Goal: Information Seeking & Learning: Find specific fact

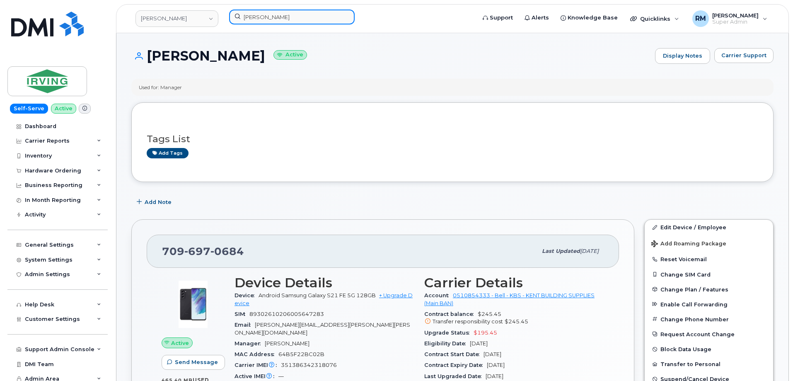
click at [259, 18] on input "[PERSON_NAME]" at bounding box center [291, 17] width 125 height 15
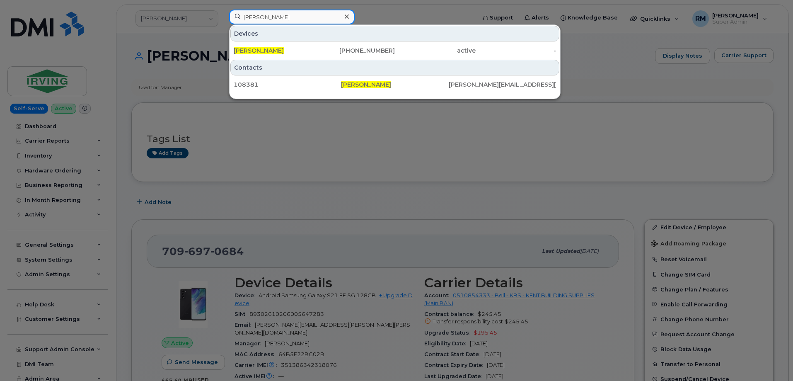
drag, startPoint x: 306, startPoint y: 15, endPoint x: 219, endPoint y: 19, distance: 87.5
click at [222, 19] on div "Jacqueline Hopkins Devices Jacqueline Hopkins 709-697-0684 active - Contacts 10…" at bounding box center [349, 19] width 254 height 18
paste input "(551)204-8529"
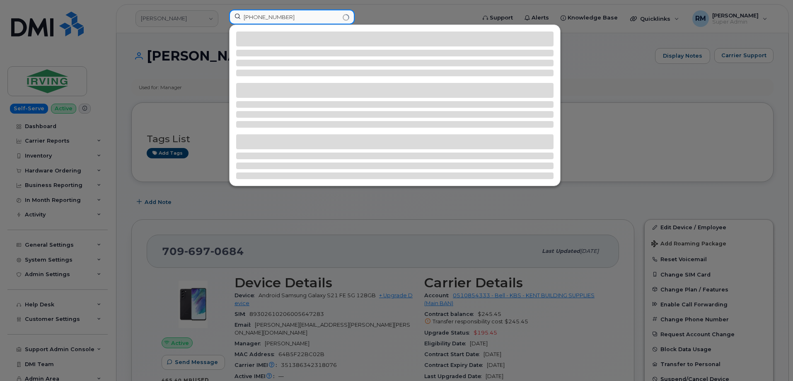
type input "(551)204-8529"
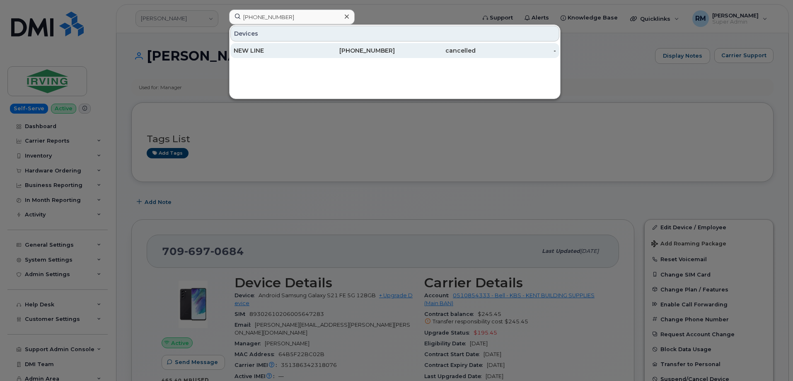
click at [325, 53] on div "551-204-8529" at bounding box center [354, 50] width 81 height 8
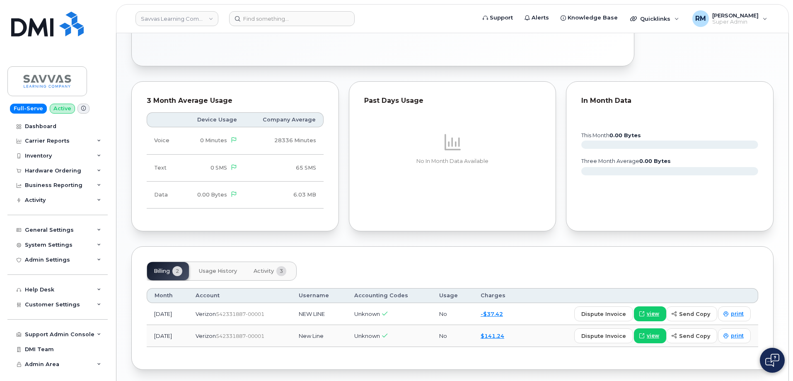
scroll to position [388, 0]
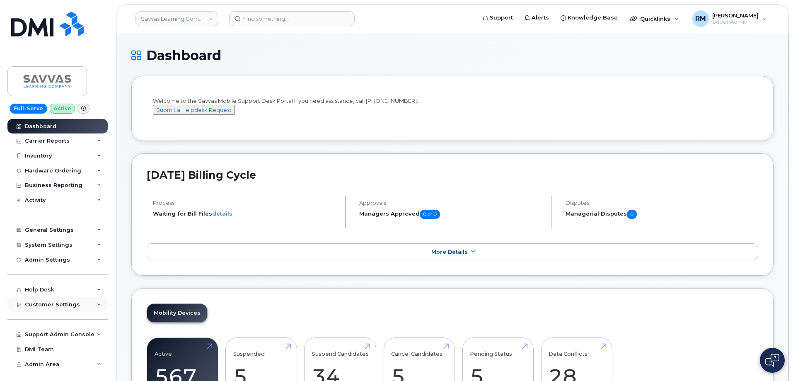
click at [80, 301] on div "Customer Settings" at bounding box center [57, 304] width 100 height 15
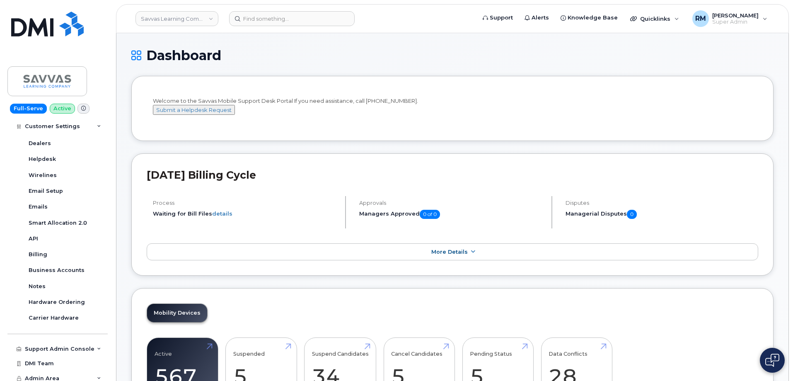
scroll to position [228, 0]
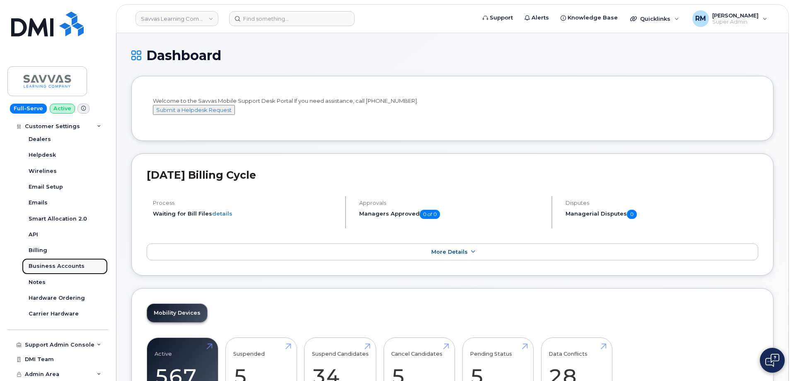
click at [54, 268] on div "Business Accounts" at bounding box center [57, 265] width 56 height 7
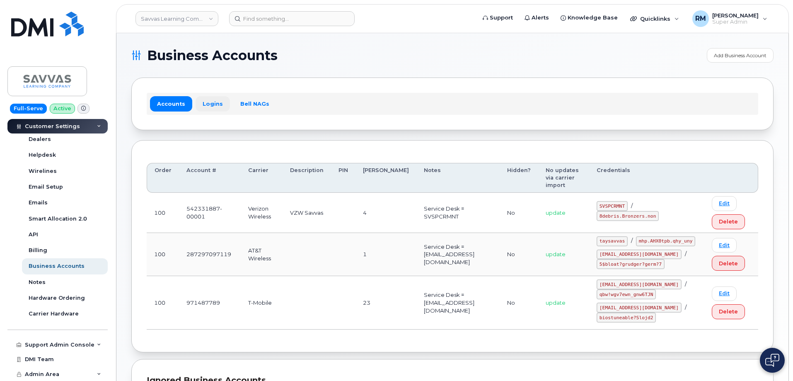
click at [205, 104] on link "Logins" at bounding box center [212, 103] width 34 height 15
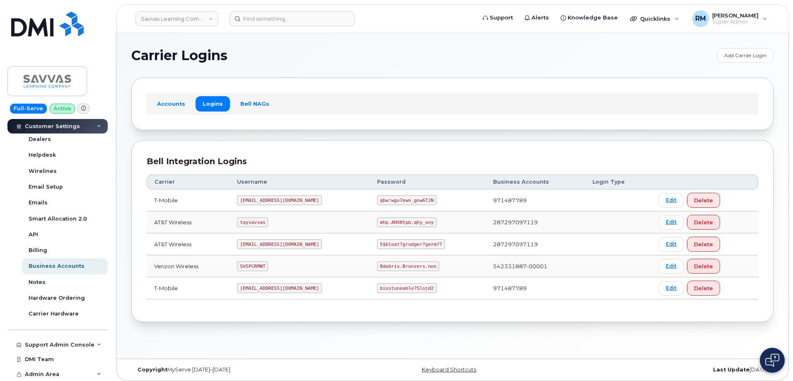
click at [257, 264] on code "SVSPCRMNT" at bounding box center [252, 266] width 31 height 10
copy code "SVSPCRMNT"
drag, startPoint x: 356, startPoint y: 267, endPoint x: 420, endPoint y: 267, distance: 63.8
click at [420, 267] on td "8debris.Bronzers.non" at bounding box center [427, 266] width 116 height 22
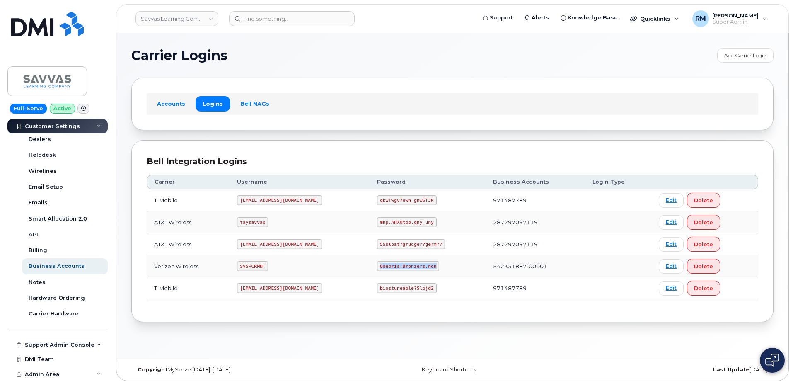
copy code "8debris.Bronzers.non"
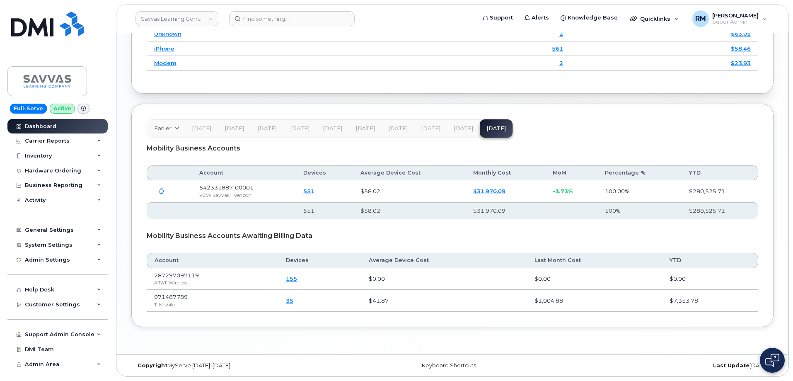
scroll to position [981, 0]
click at [43, 200] on div "Activity" at bounding box center [35, 200] width 21 height 7
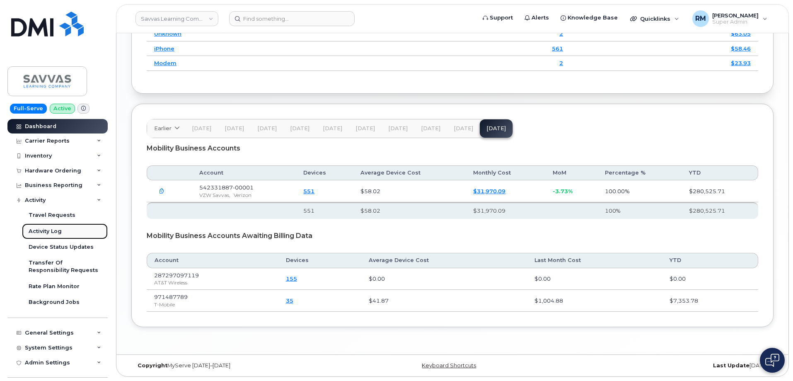
click at [44, 231] on div "Activity Log" at bounding box center [45, 230] width 33 height 7
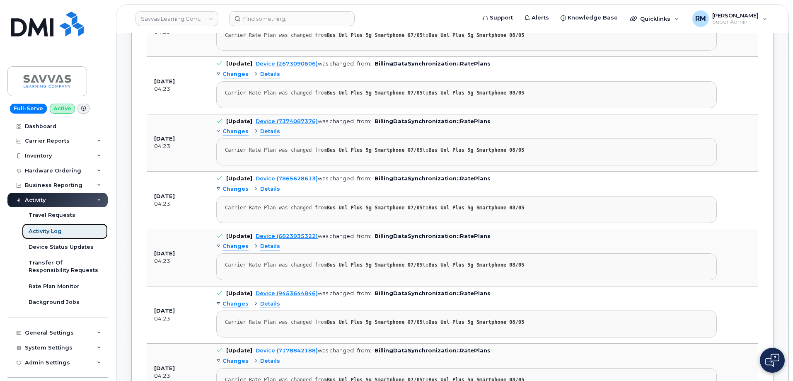
scroll to position [745, 0]
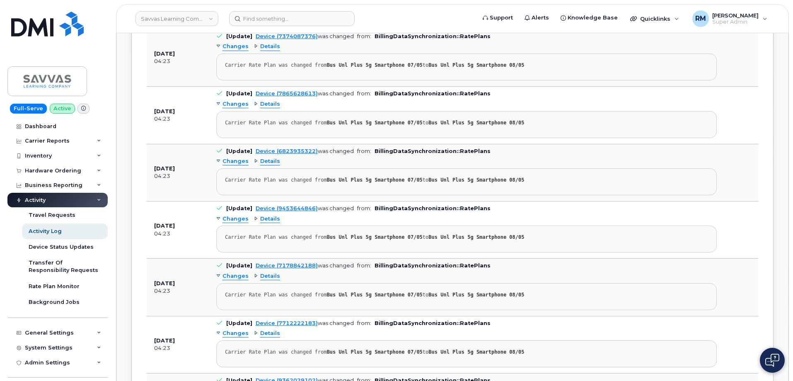
click at [99, 202] on div "Activity" at bounding box center [57, 200] width 100 height 15
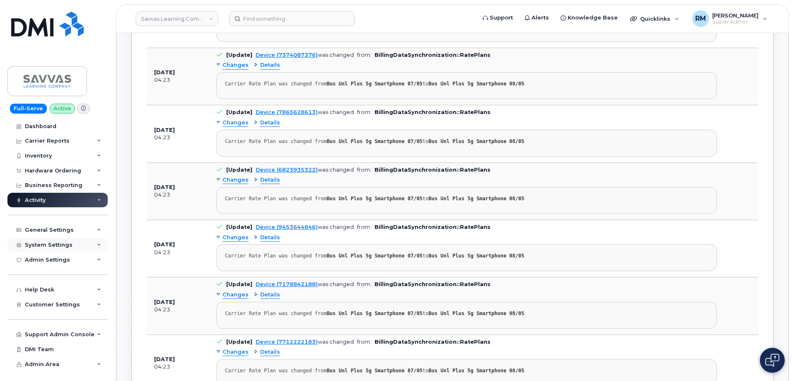
scroll to position [704, 0]
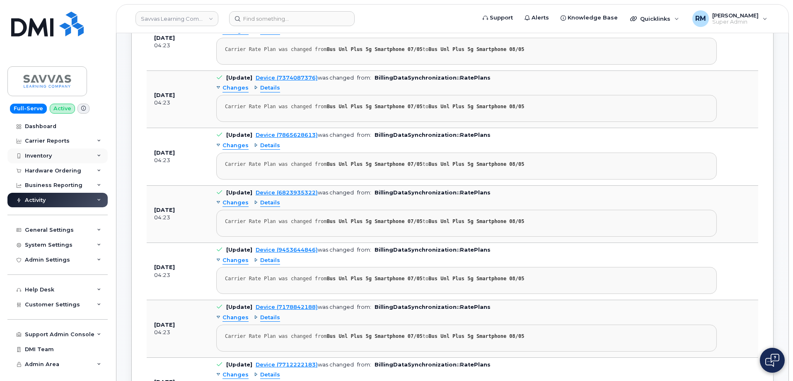
click at [53, 157] on div "Inventory" at bounding box center [57, 155] width 100 height 15
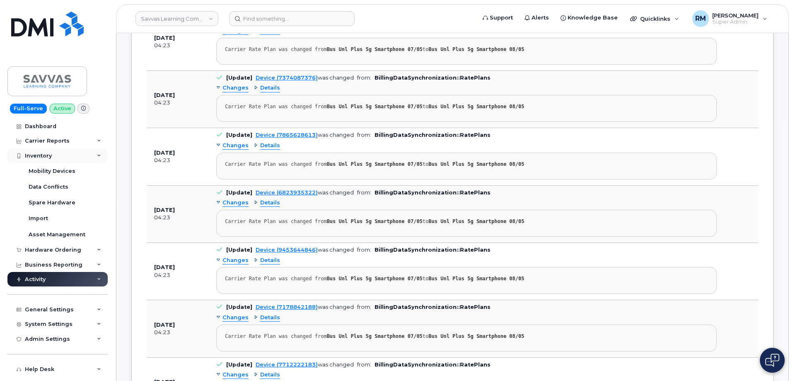
click at [47, 157] on div "Inventory" at bounding box center [38, 155] width 27 height 7
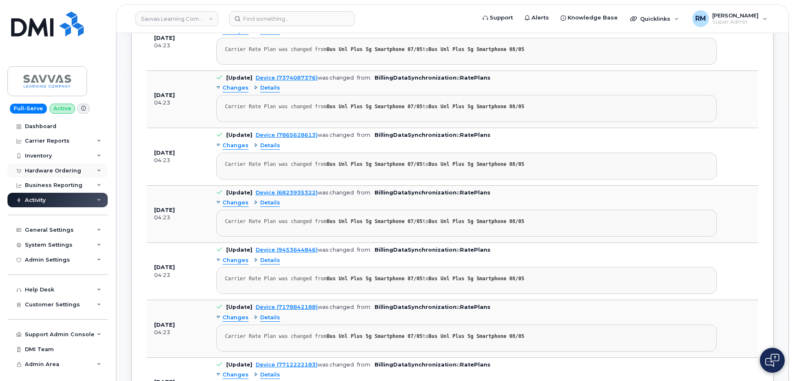
click at [46, 169] on div "Hardware Ordering" at bounding box center [53, 170] width 56 height 7
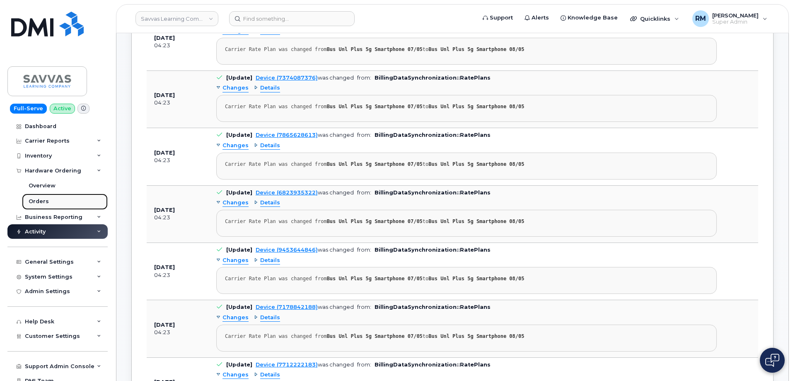
click at [36, 205] on div "Orders" at bounding box center [39, 201] width 20 height 7
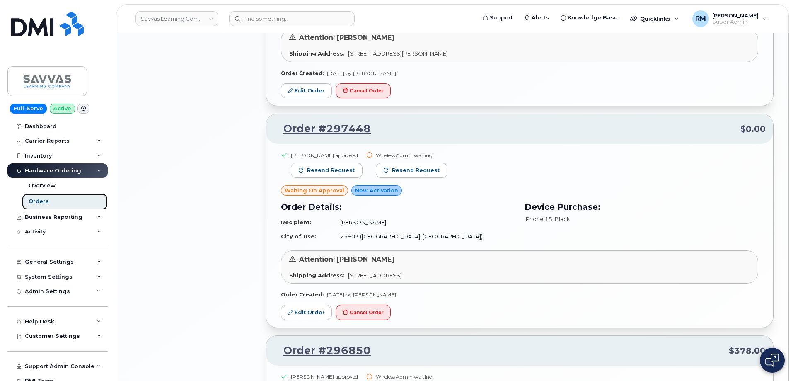
scroll to position [870, 0]
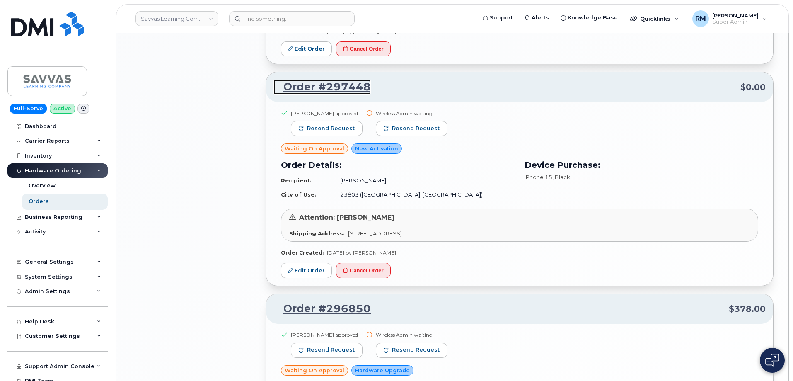
click at [330, 80] on link "Order #297448" at bounding box center [321, 87] width 97 height 15
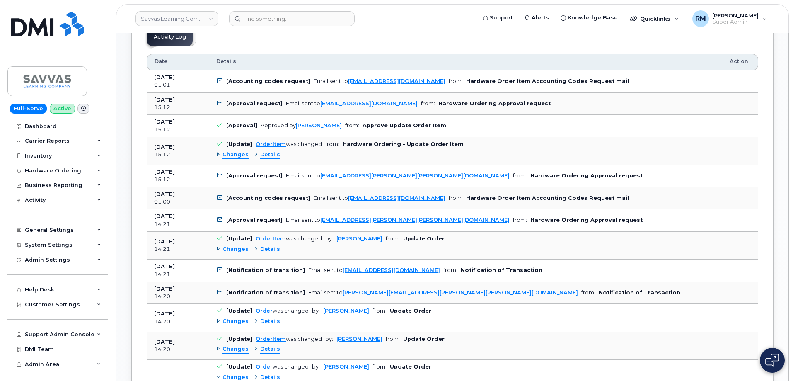
scroll to position [414, 0]
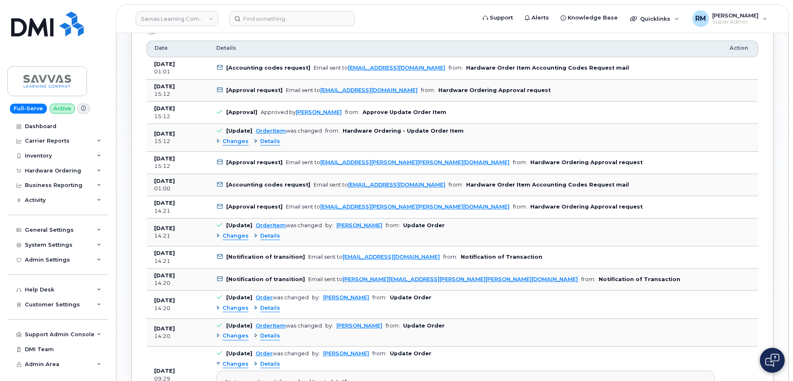
click at [228, 238] on span "Changes" at bounding box center [235, 236] width 26 height 8
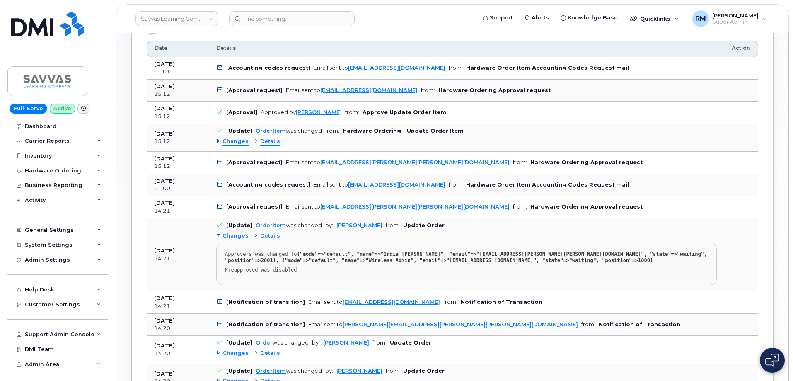
click at [227, 237] on span "Changes" at bounding box center [235, 236] width 26 height 8
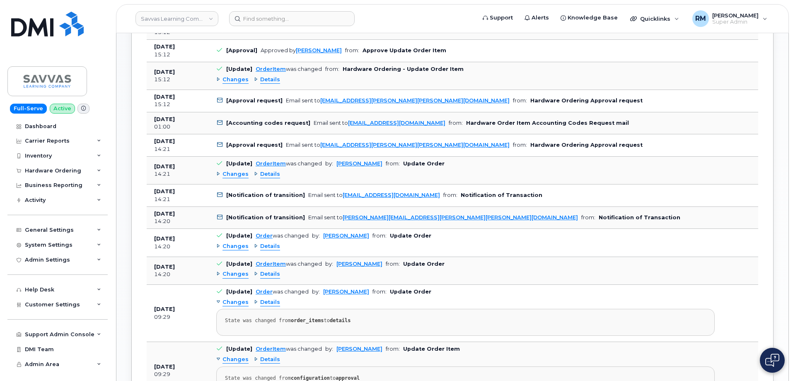
scroll to position [455, 0]
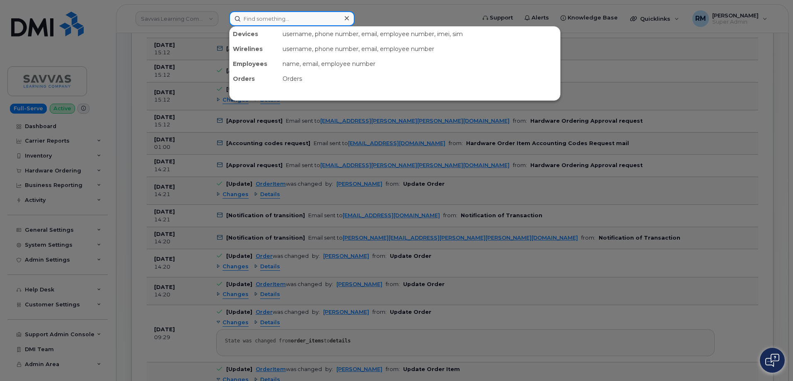
click at [265, 20] on input at bounding box center [291, 18] width 125 height 15
paste input "[PERSON_NAME]"
type input "[PERSON_NAME]"
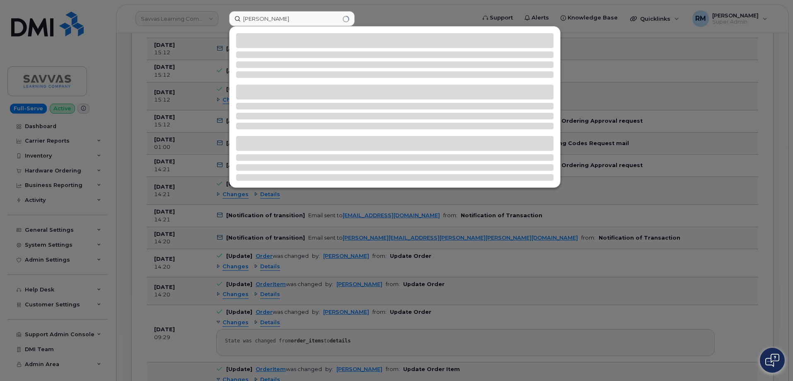
click at [378, 10] on div at bounding box center [396, 190] width 793 height 381
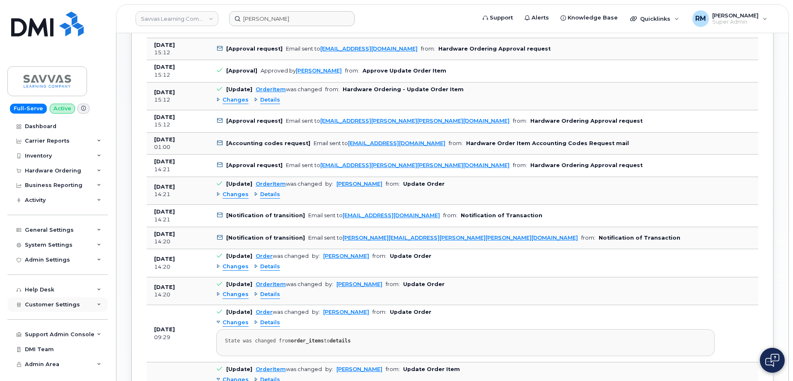
click at [99, 304] on icon at bounding box center [99, 304] width 4 height 4
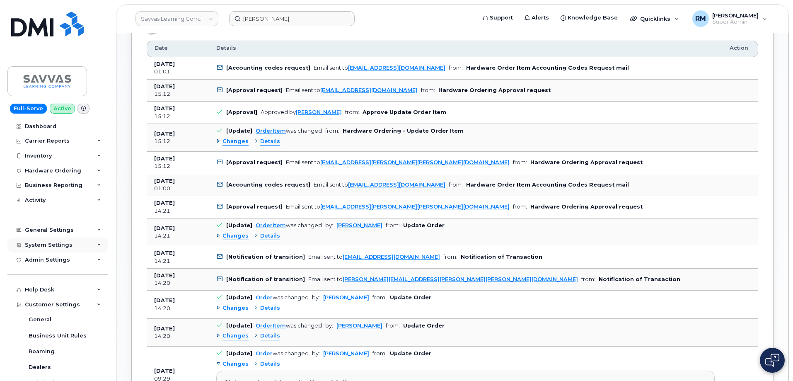
click at [97, 243] on icon at bounding box center [99, 245] width 4 height 4
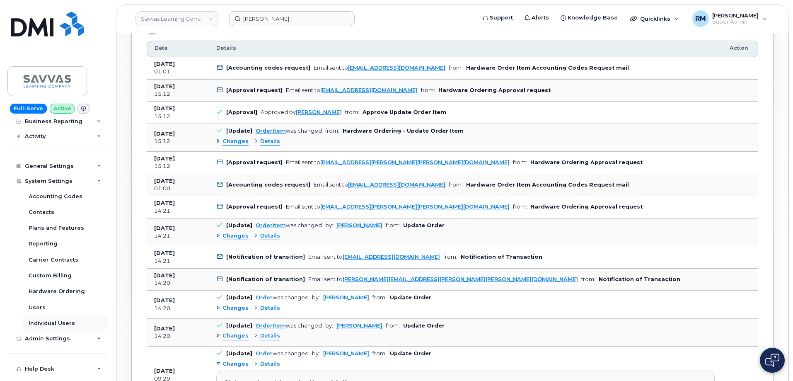
scroll to position [83, 0]
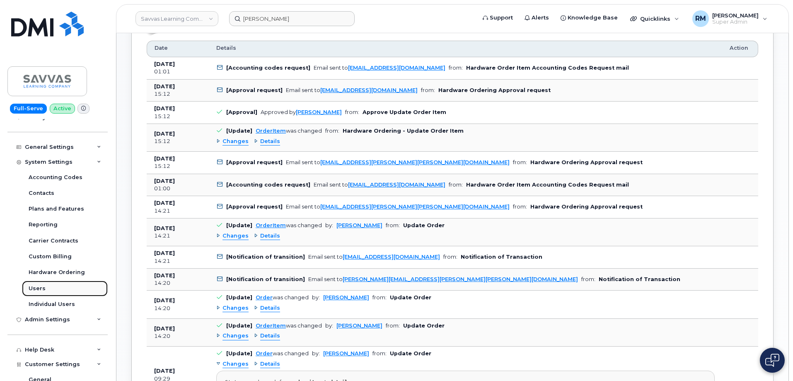
click at [45, 286] on link "Users" at bounding box center [65, 288] width 86 height 16
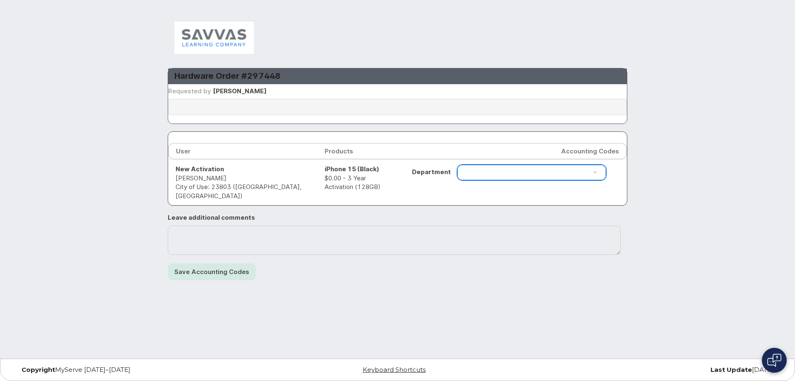
drag, startPoint x: 238, startPoint y: 178, endPoint x: 176, endPoint y: 180, distance: 61.3
click at [176, 180] on td "New Activation [PERSON_NAME] City of Use: 23803 ([GEOGRAPHIC_DATA], [GEOGRAPHIC…" at bounding box center [242, 182] width 149 height 46
copy td "[PERSON_NAME]"
click at [262, 77] on h3 "Hardware Order #297448" at bounding box center [397, 75] width 446 height 11
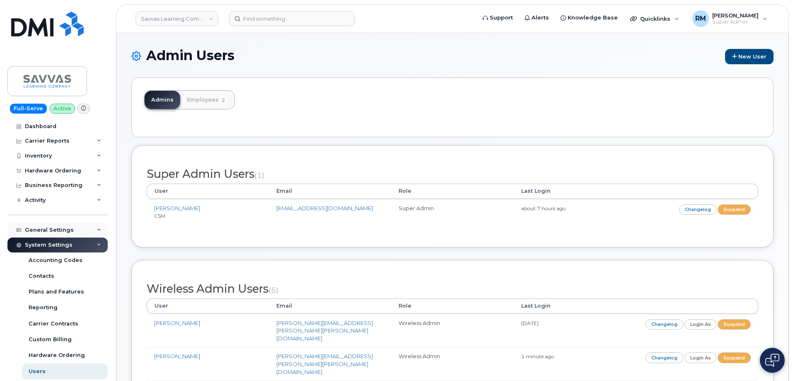
click at [94, 229] on div "General Settings" at bounding box center [57, 229] width 100 height 15
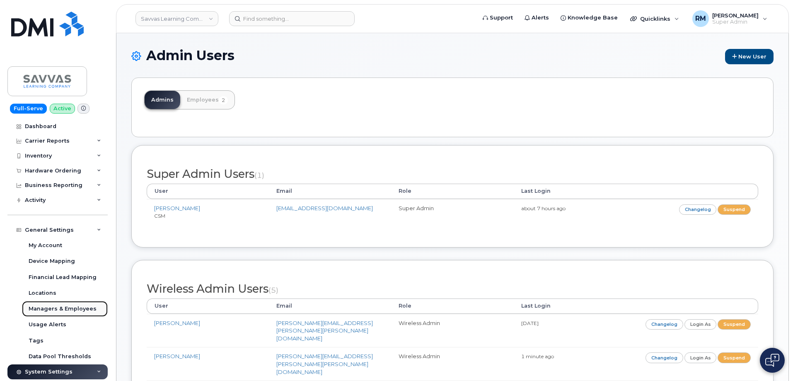
click at [69, 308] on div "Managers & Employees" at bounding box center [63, 308] width 68 height 7
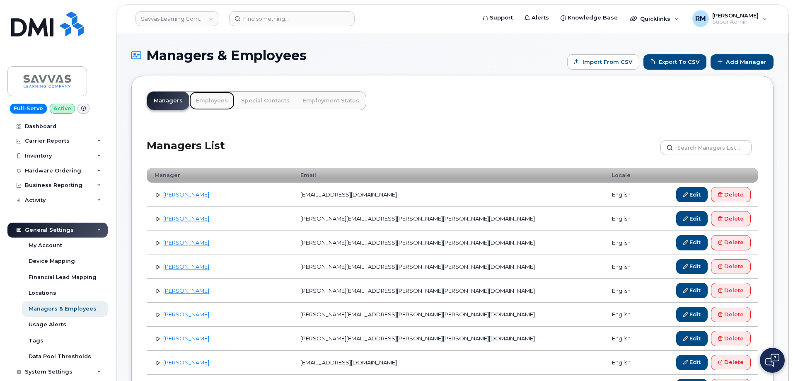
click at [205, 102] on link "Employees" at bounding box center [211, 101] width 45 height 18
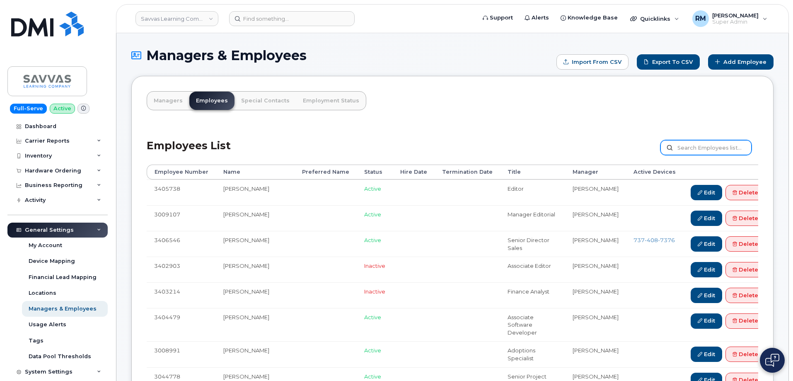
click at [702, 149] on input "text" at bounding box center [705, 147] width 91 height 15
paste input "[PERSON_NAME]"
type input "[PERSON_NAME]"
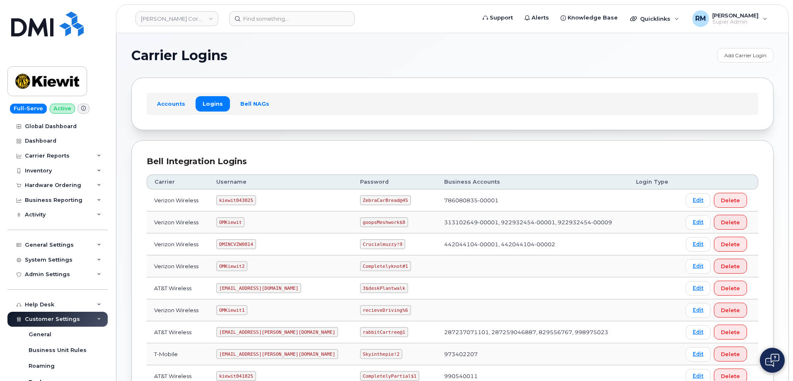
scroll to position [165, 0]
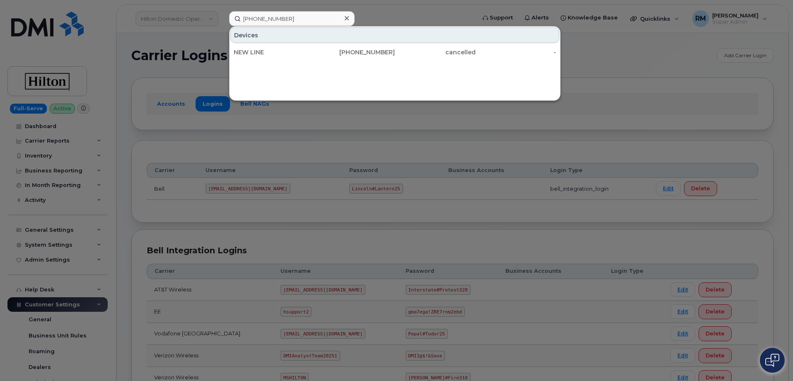
scroll to position [124, 0]
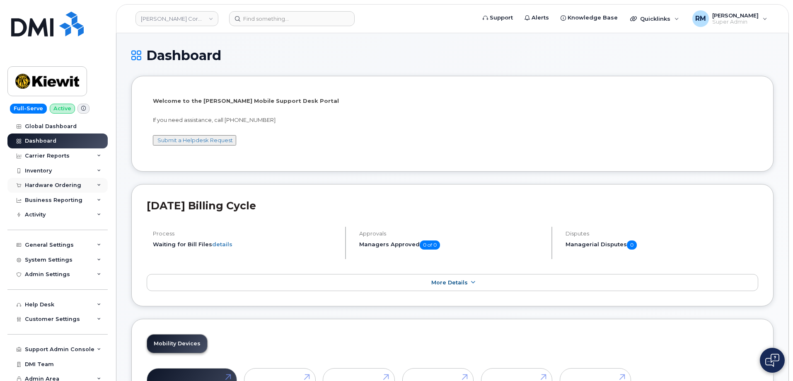
click at [46, 183] on div "Hardware Ordering" at bounding box center [53, 185] width 56 height 7
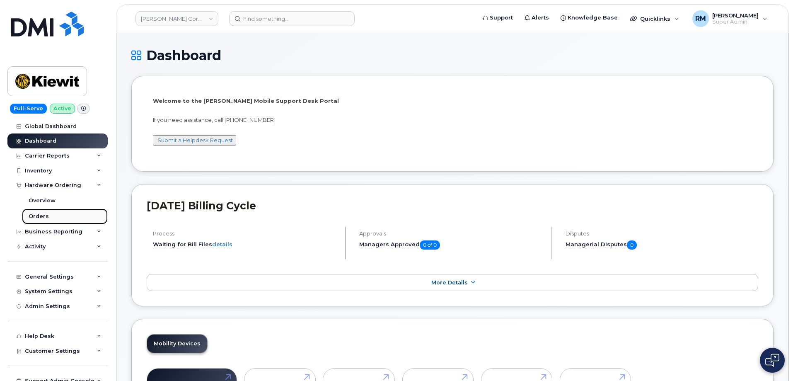
click at [38, 217] on div "Orders" at bounding box center [39, 215] width 20 height 7
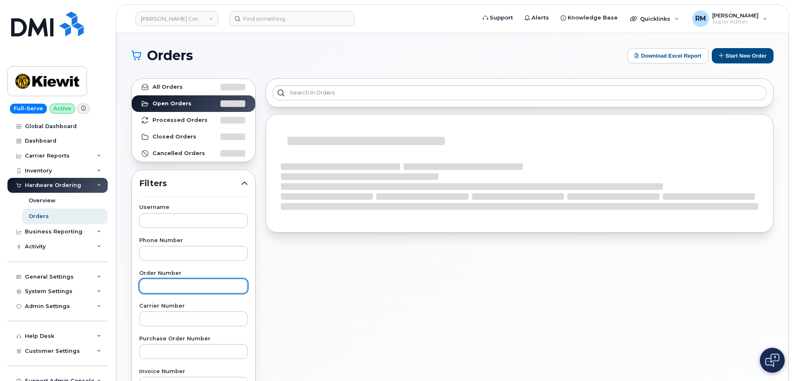
click at [163, 285] on input "text" at bounding box center [193, 285] width 108 height 15
paste input "297151"
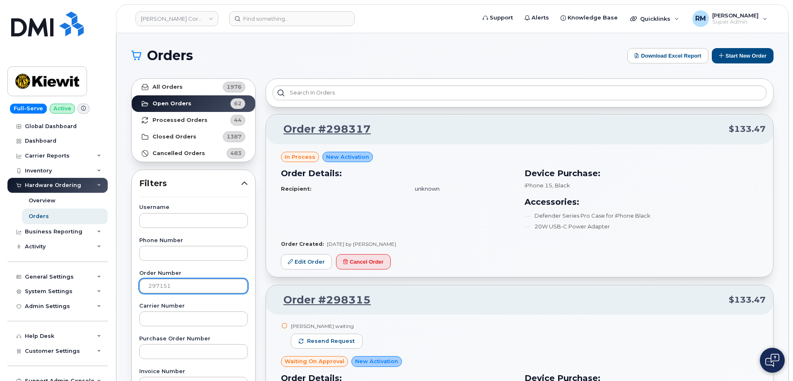
type input "297151"
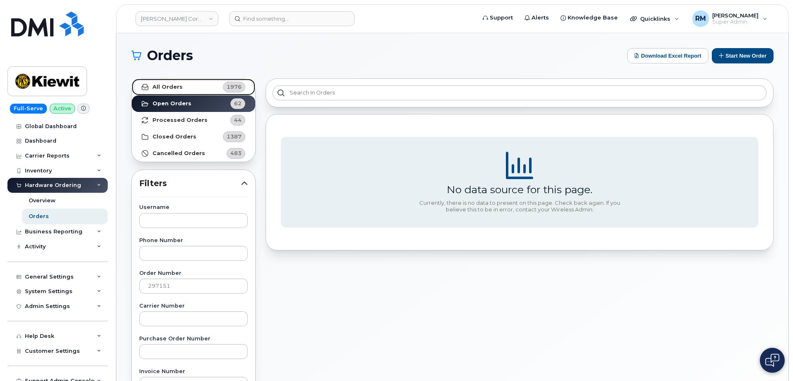
click at [172, 85] on strong "All Orders" at bounding box center [167, 87] width 30 height 7
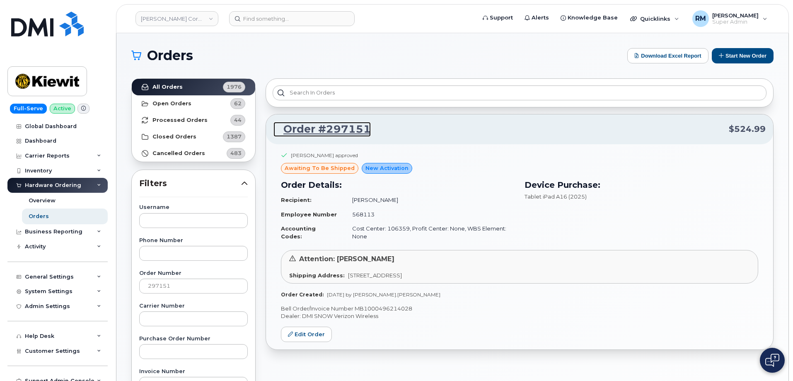
click at [312, 128] on link "Order #297151" at bounding box center [321, 129] width 97 height 15
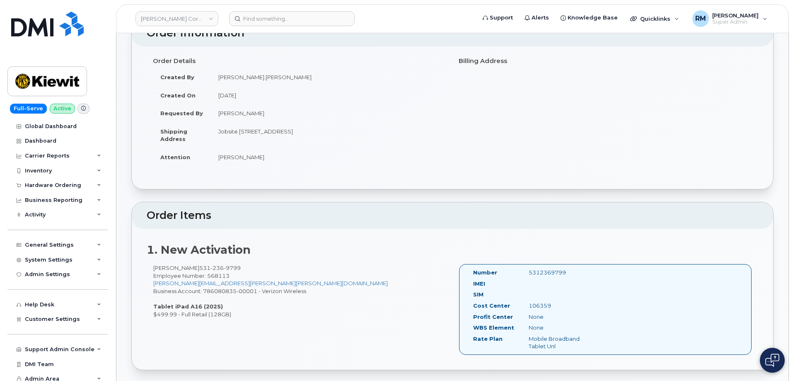
scroll to position [41, 0]
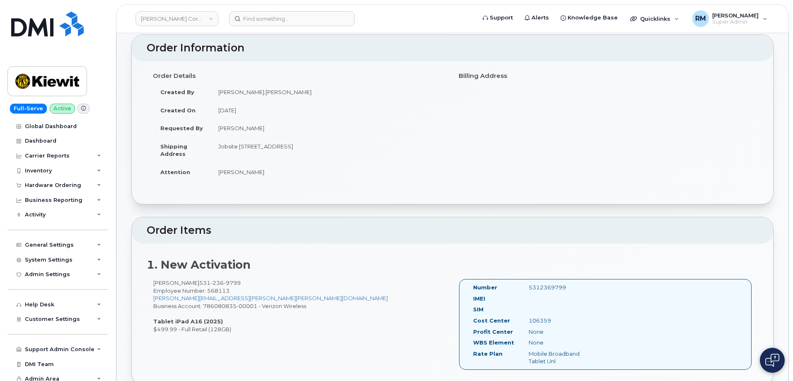
drag, startPoint x: 302, startPoint y: 253, endPoint x: 302, endPoint y: 272, distance: 18.6
click at [302, 254] on div "1. New Activation Nelson Akindele 531 236 9799 Employee Number: 568113 NELSON.A…" at bounding box center [452, 313] width 641 height 141
drag, startPoint x: 278, startPoint y: 49, endPoint x: 281, endPoint y: 41, distance: 8.3
click at [278, 50] on h2 "Order Information" at bounding box center [452, 48] width 611 height 12
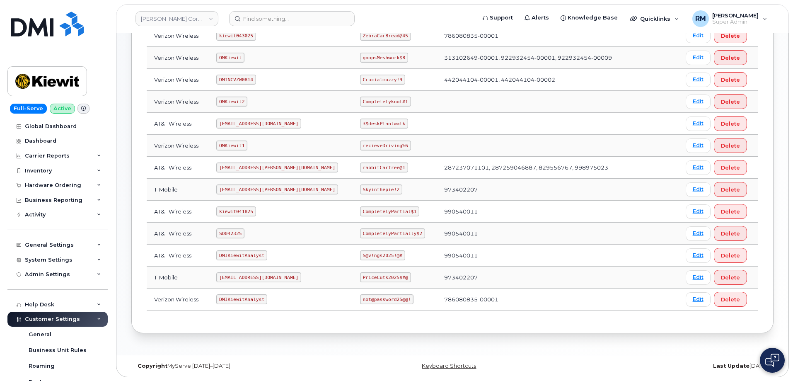
scroll to position [165, 0]
click at [233, 233] on code "SD042325" at bounding box center [230, 233] width 28 height 10
copy code "SD042325"
drag, startPoint x: 335, startPoint y: 233, endPoint x: 395, endPoint y: 230, distance: 59.7
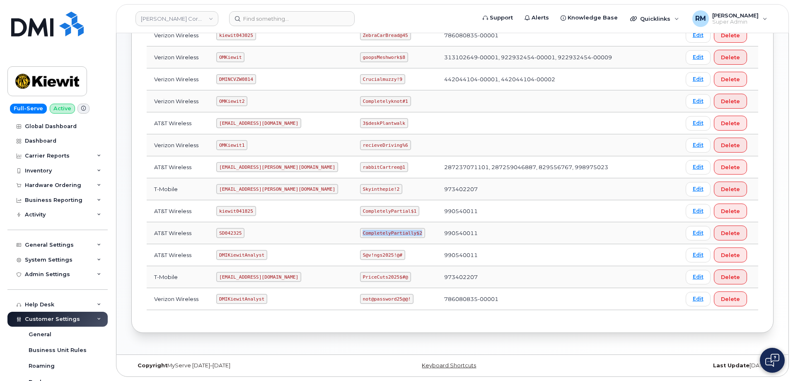
click at [395, 230] on td "CompletelyPartially$2" at bounding box center [394, 233] width 84 height 22
copy code "CompletelyPartially$2"
drag, startPoint x: 223, startPoint y: 191, endPoint x: 273, endPoint y: 191, distance: 50.1
click at [273, 191] on code "[EMAIL_ADDRESS][PERSON_NAME][DOMAIN_NAME]" at bounding box center [277, 189] width 122 height 10
copy code "[EMAIL_ADDRESS][PERSON_NAME][DOMAIN_NAME]"
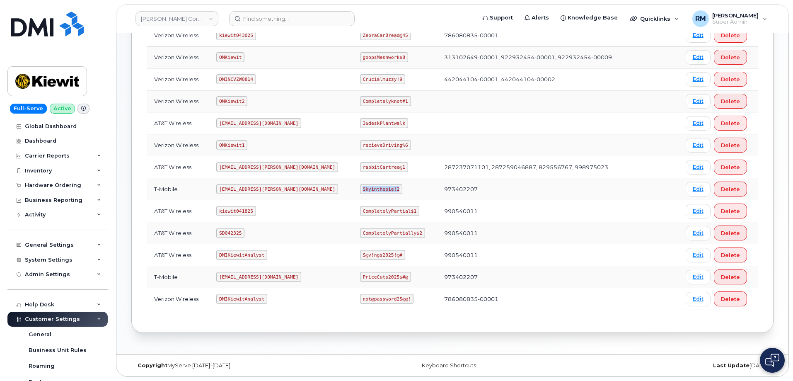
drag, startPoint x: 334, startPoint y: 190, endPoint x: 376, endPoint y: 190, distance: 41.4
click at [376, 190] on td "Skyinthepie!2" at bounding box center [394, 189] width 84 height 22
copy code "Skyinthepie!2"
